Goal: Task Accomplishment & Management: Manage account settings

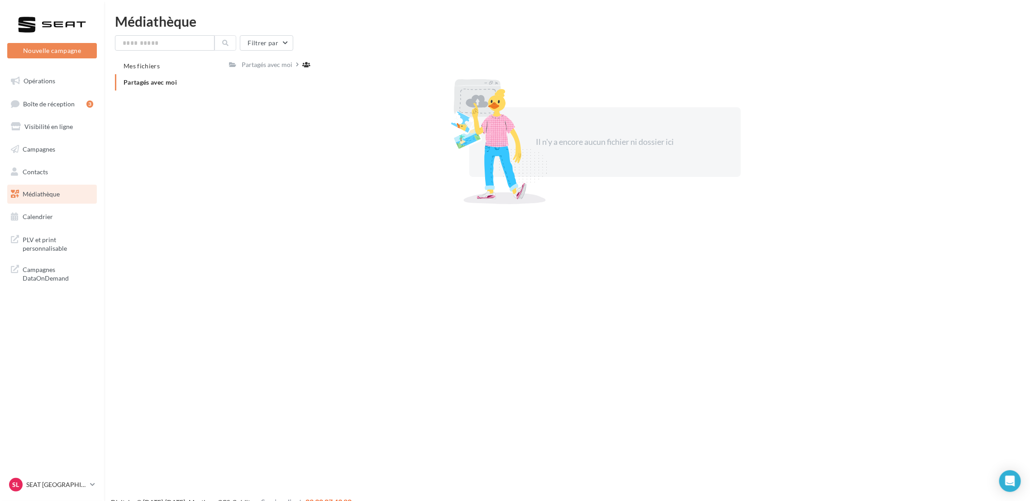
click at [36, 114] on ul "Opérations Boîte de réception 3 Visibilité en ligne Campagnes Contacts Mes cibl…" at bounding box center [52, 149] width 97 height 162
click at [47, 97] on link "Boîte de réception 3" at bounding box center [51, 103] width 93 height 19
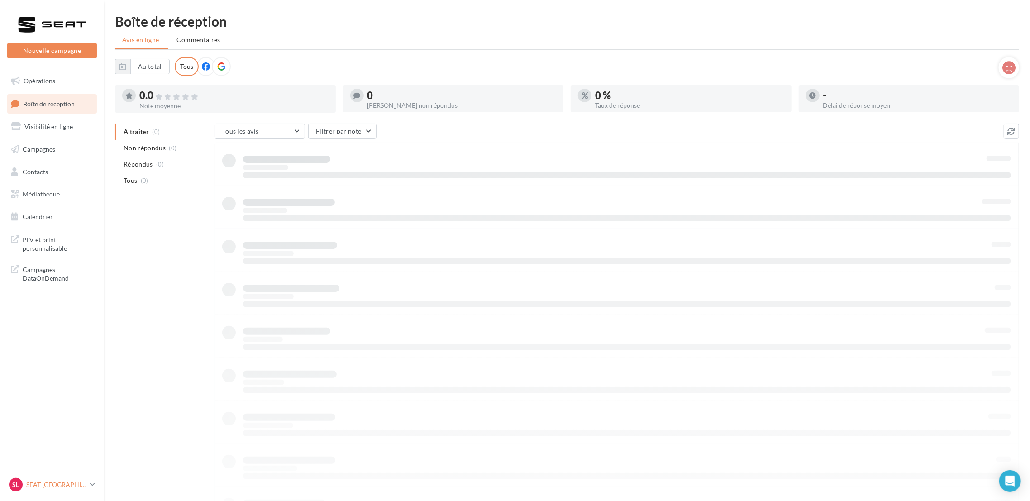
click at [95, 486] on link "SL SEAT [GEOGRAPHIC_DATA] SEAT-[GEOGRAPHIC_DATA]" at bounding box center [52, 484] width 90 height 17
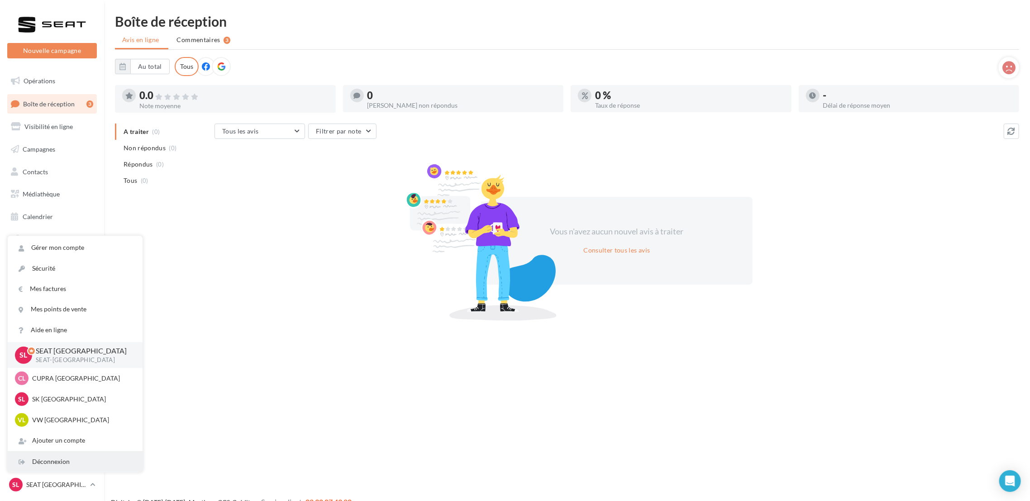
click at [82, 458] on div "Déconnexion" at bounding box center [75, 462] width 135 height 20
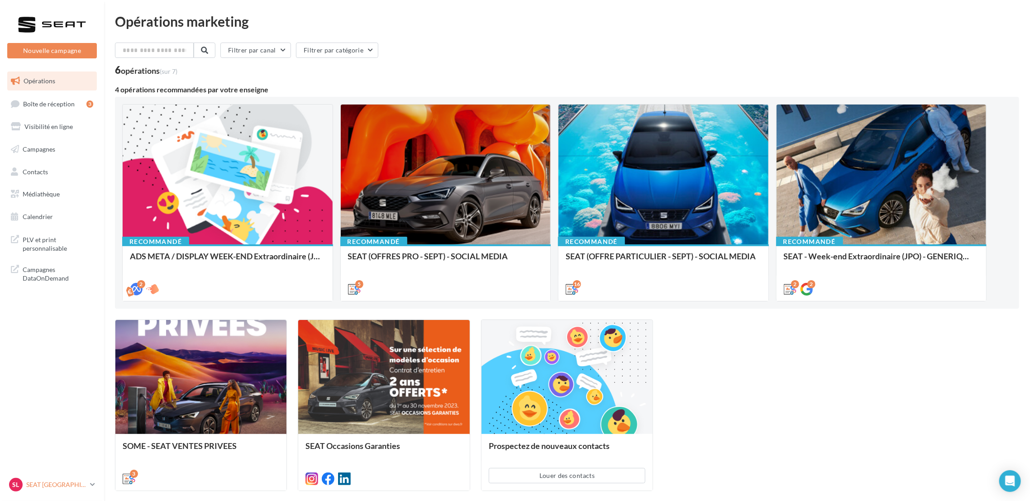
click at [89, 492] on link "SL SEAT [GEOGRAPHIC_DATA] SEAT-[GEOGRAPHIC_DATA]" at bounding box center [52, 484] width 90 height 17
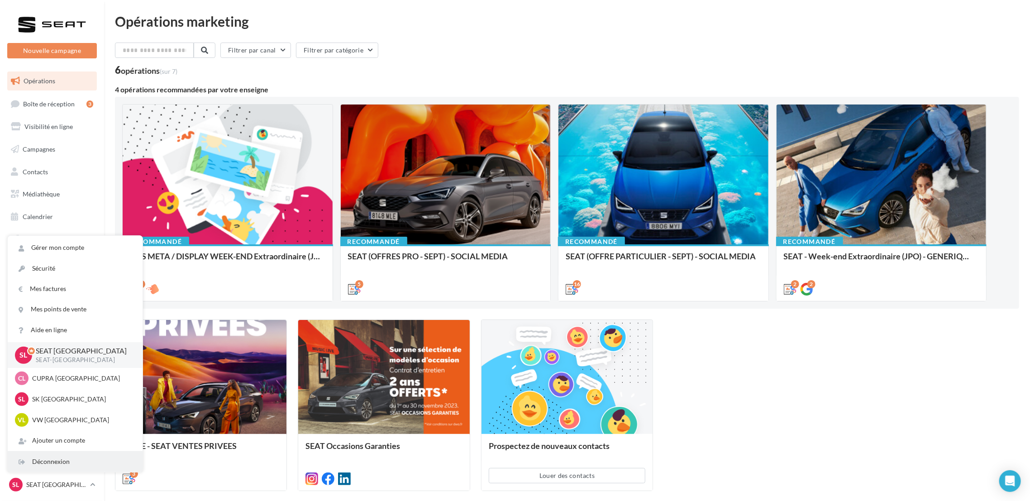
click at [62, 458] on div "Déconnexion" at bounding box center [75, 462] width 135 height 20
